Goal: Navigation & Orientation: Find specific page/section

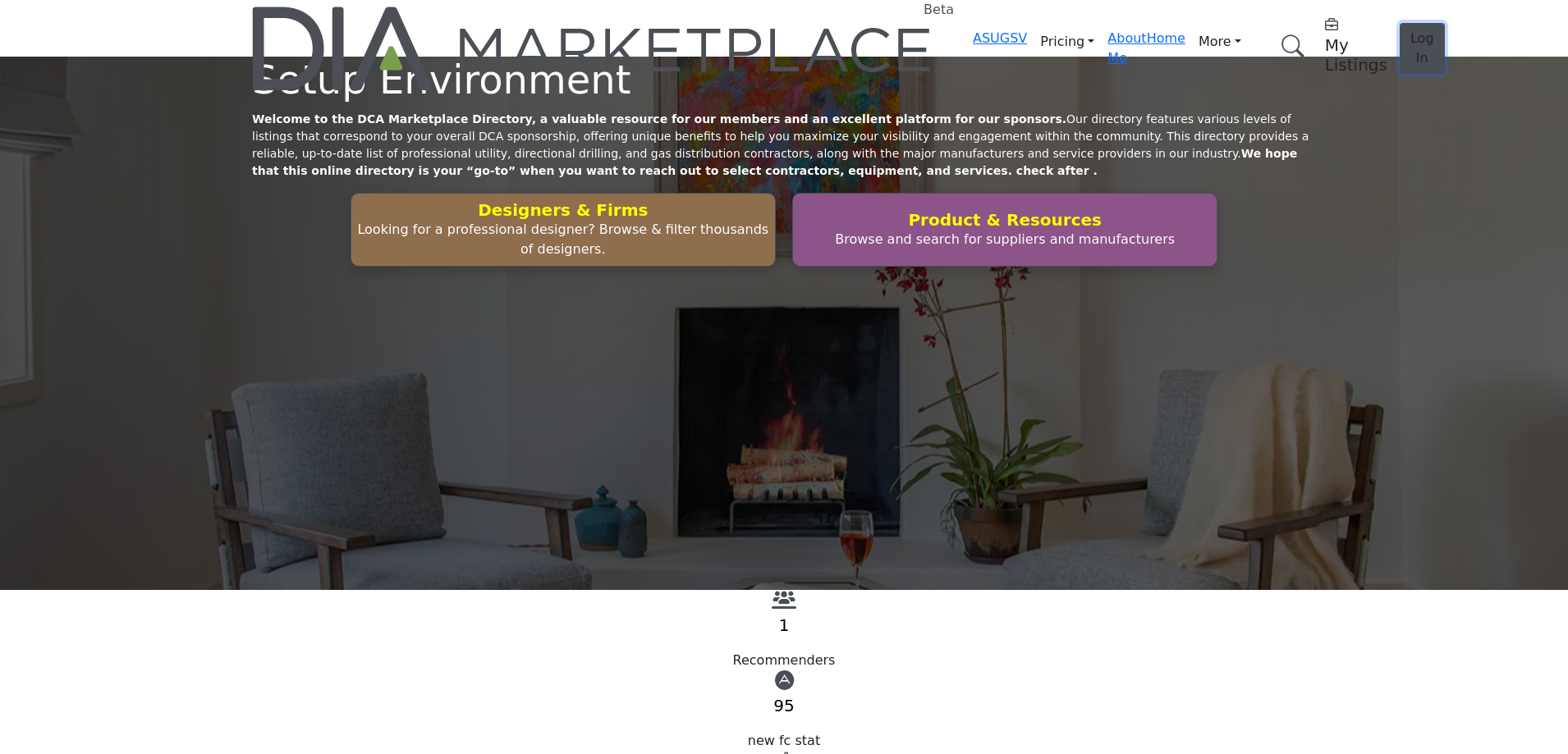
click at [1410, 30] on span "Log In" at bounding box center [1422, 48] width 24 height 35
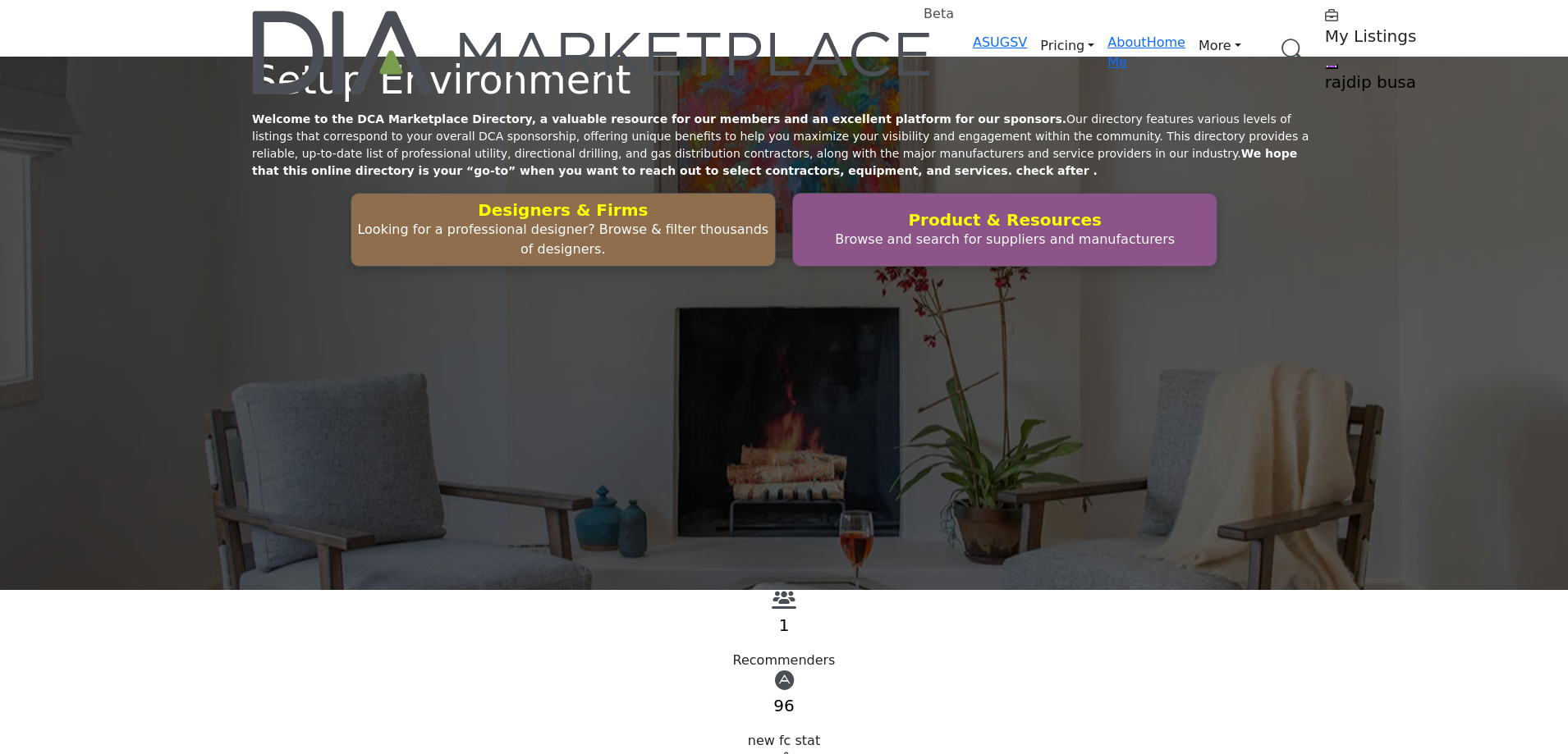
click at [1364, 357] on div "Setup Environment Welcome to the DCA Marketplace Directory, a valuable resource…" at bounding box center [784, 323] width 1568 height 533
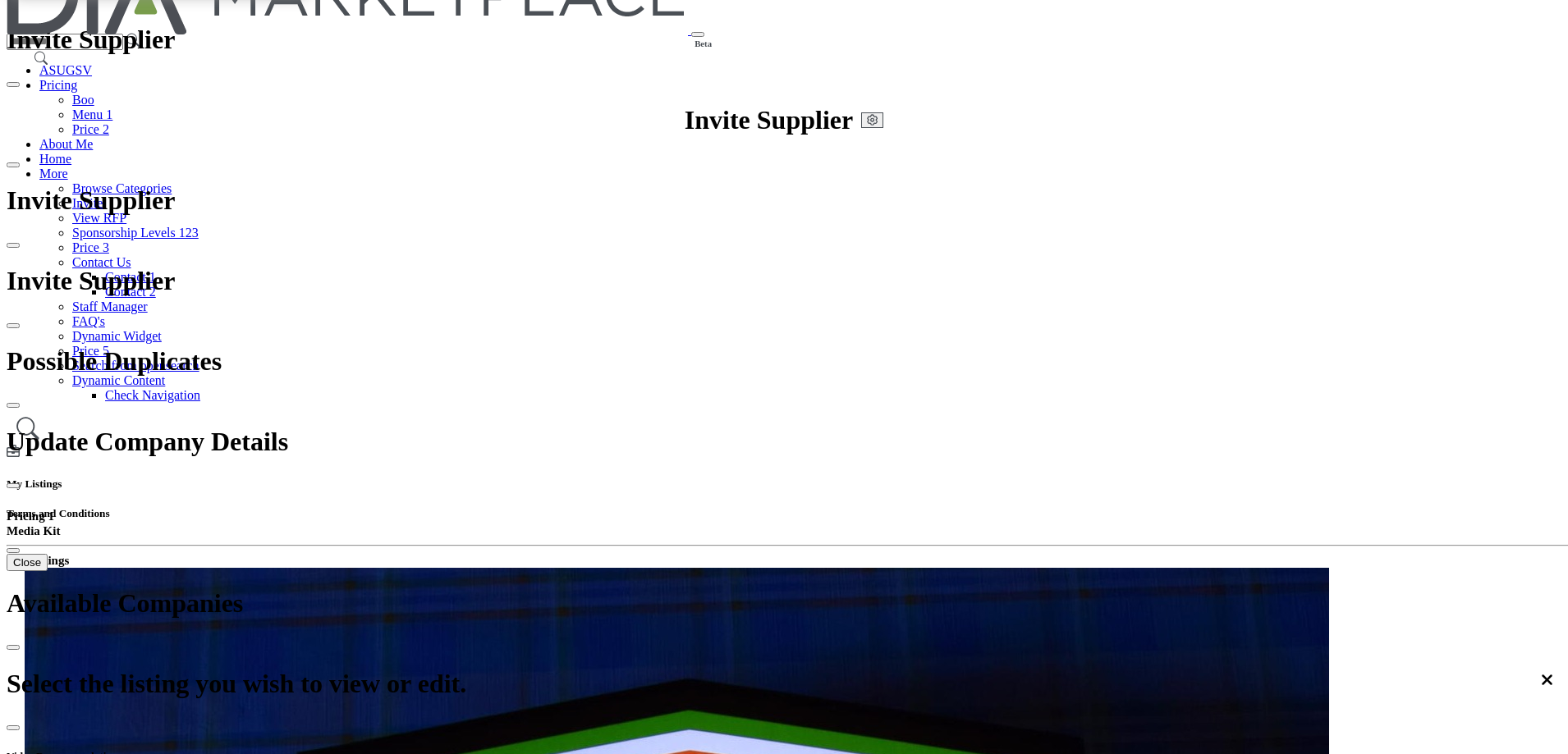
scroll to position [82, 0]
